Goal: Browse casually: Explore the website without a specific task or goal

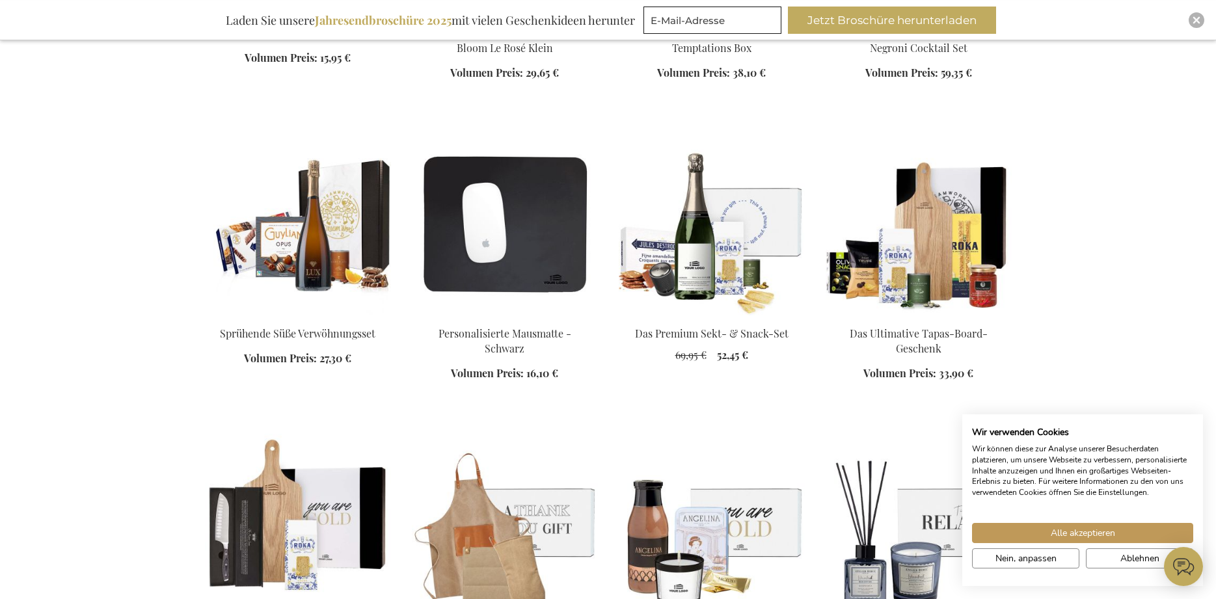
scroll to position [1260, 0]
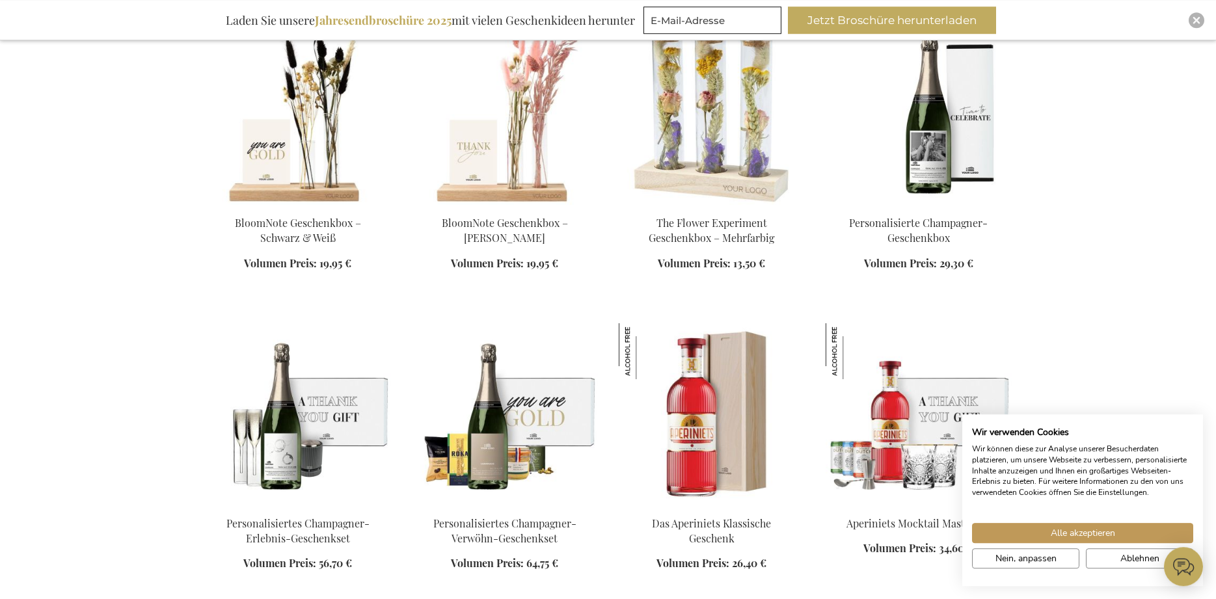
scroll to position [2554, 0]
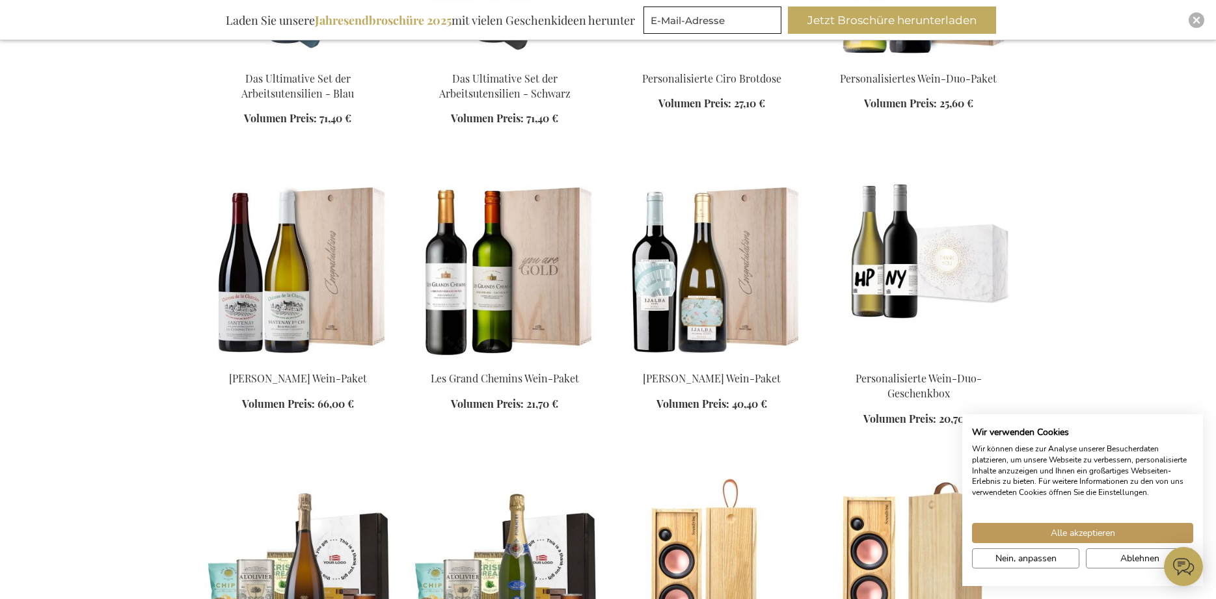
scroll to position [3656, 0]
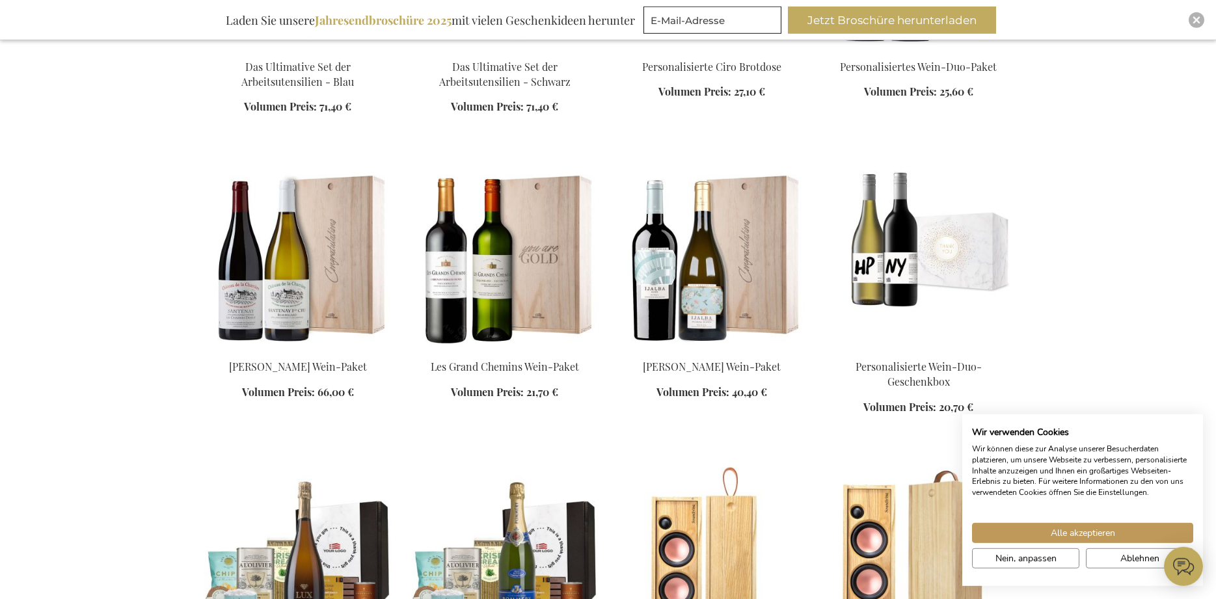
scroll to position [3591, 0]
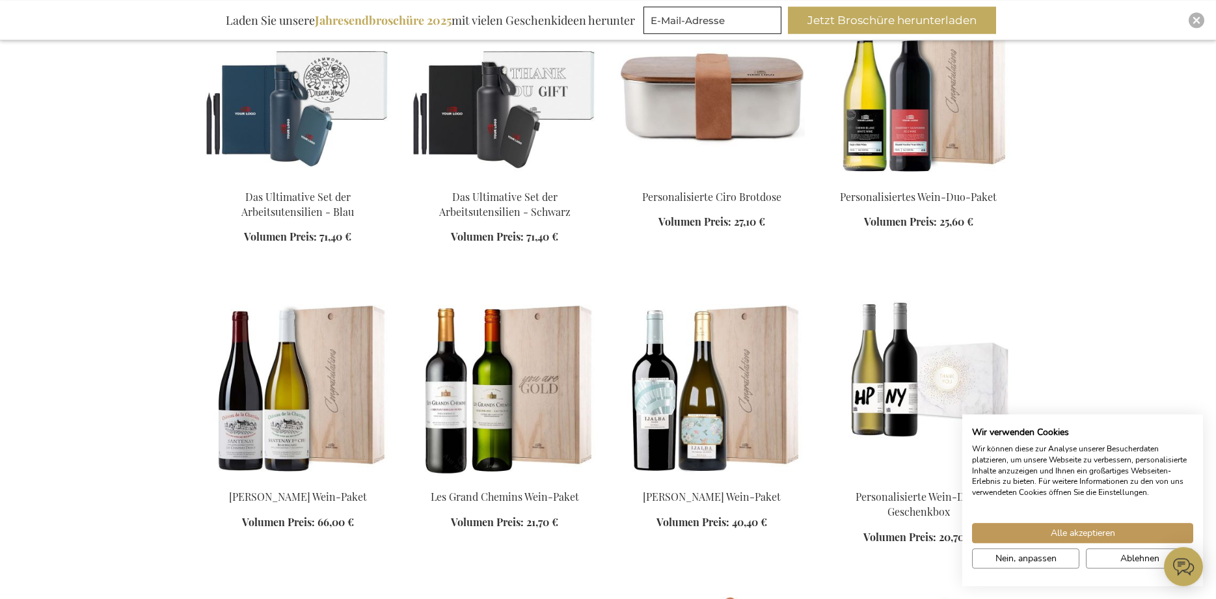
scroll to position [3495, 0]
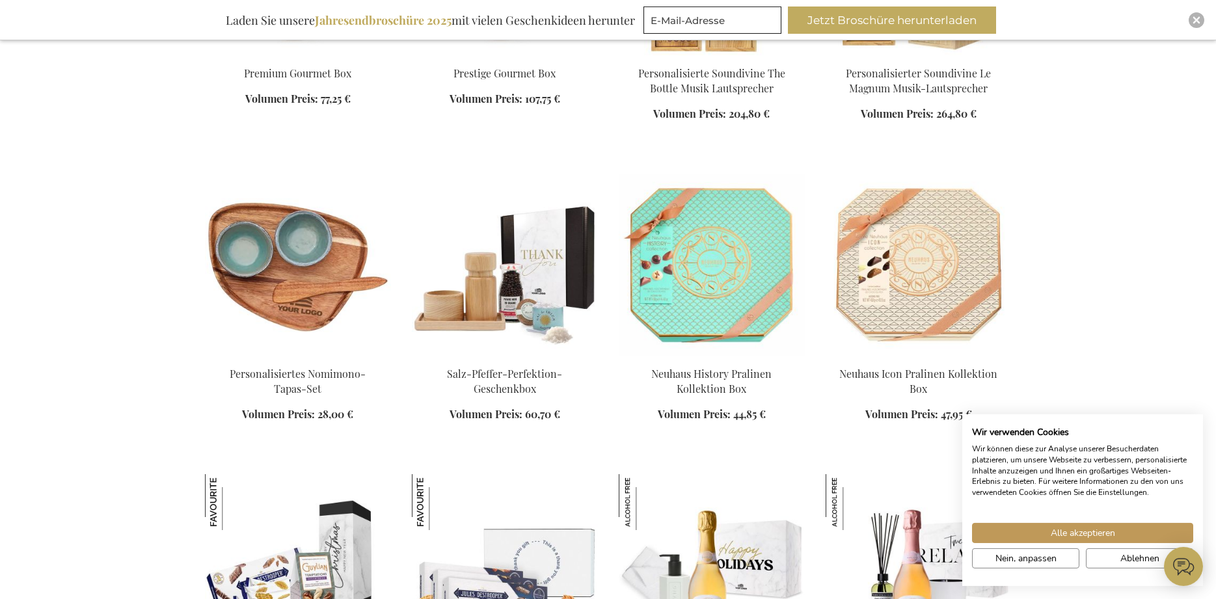
scroll to position [4466, 0]
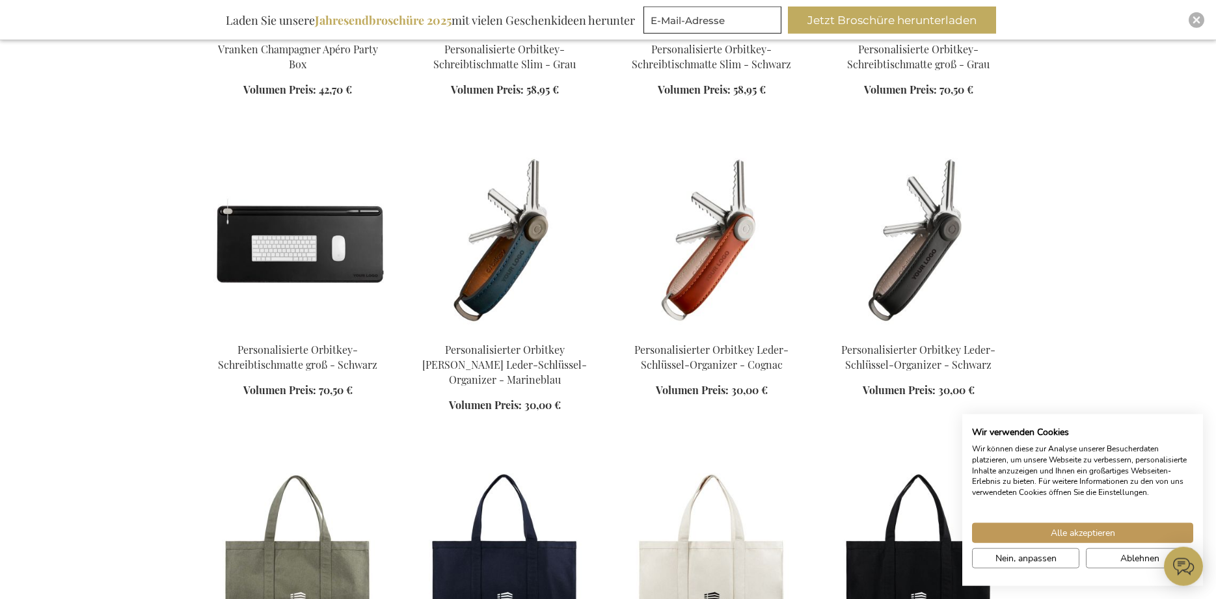
scroll to position [5738, 0]
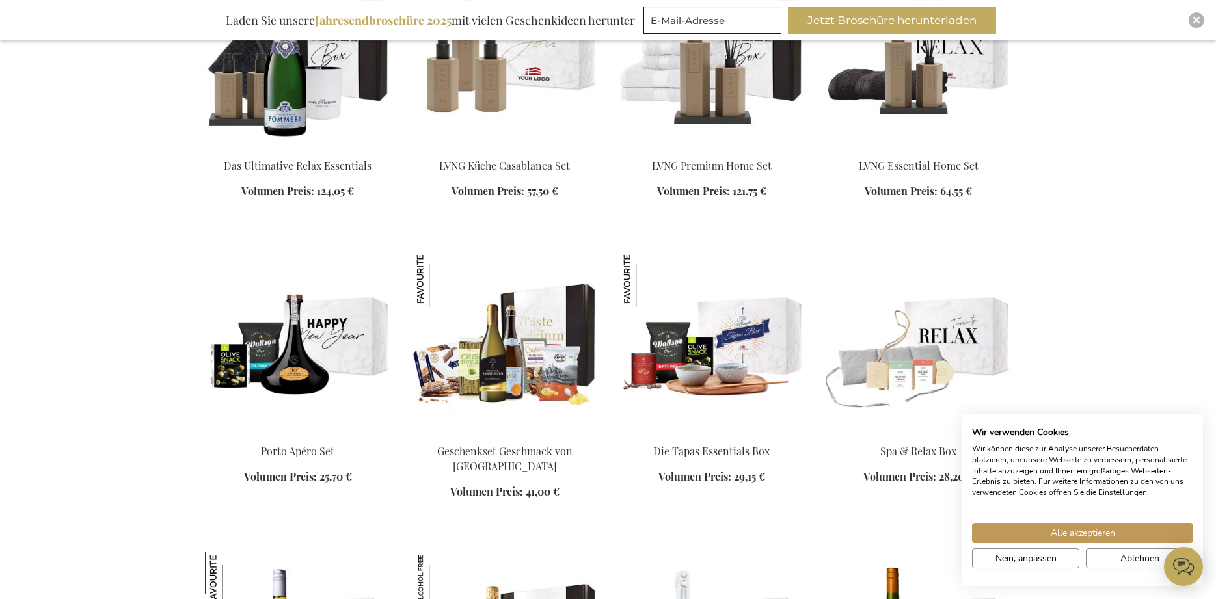
scroll to position [7745, 0]
